Goal: Go to known website: Access a specific website the user already knows

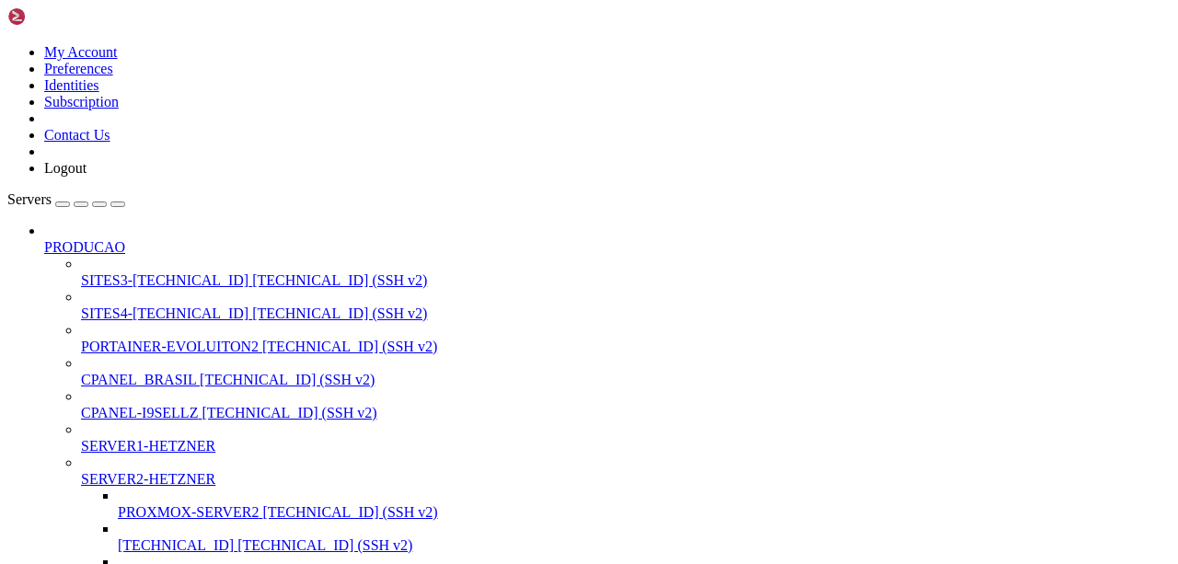
click at [96, 272] on span "SITES3-[TECHNICAL_ID]" at bounding box center [164, 280] width 167 height 16
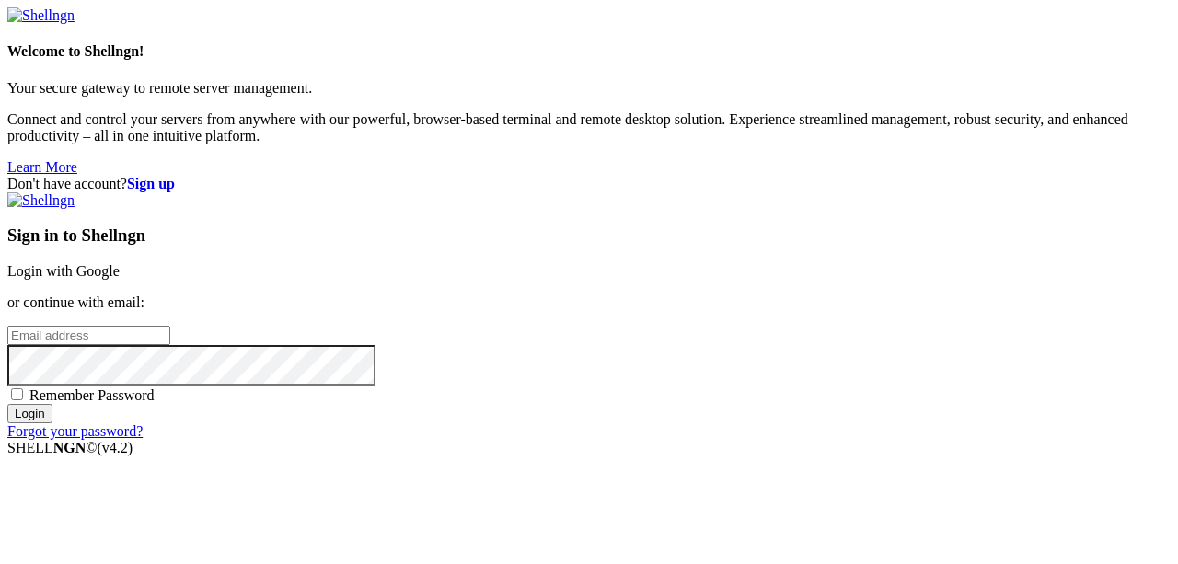
click at [120, 263] on link "Login with Google" at bounding box center [63, 271] width 112 height 16
